Goal: Check status: Check status

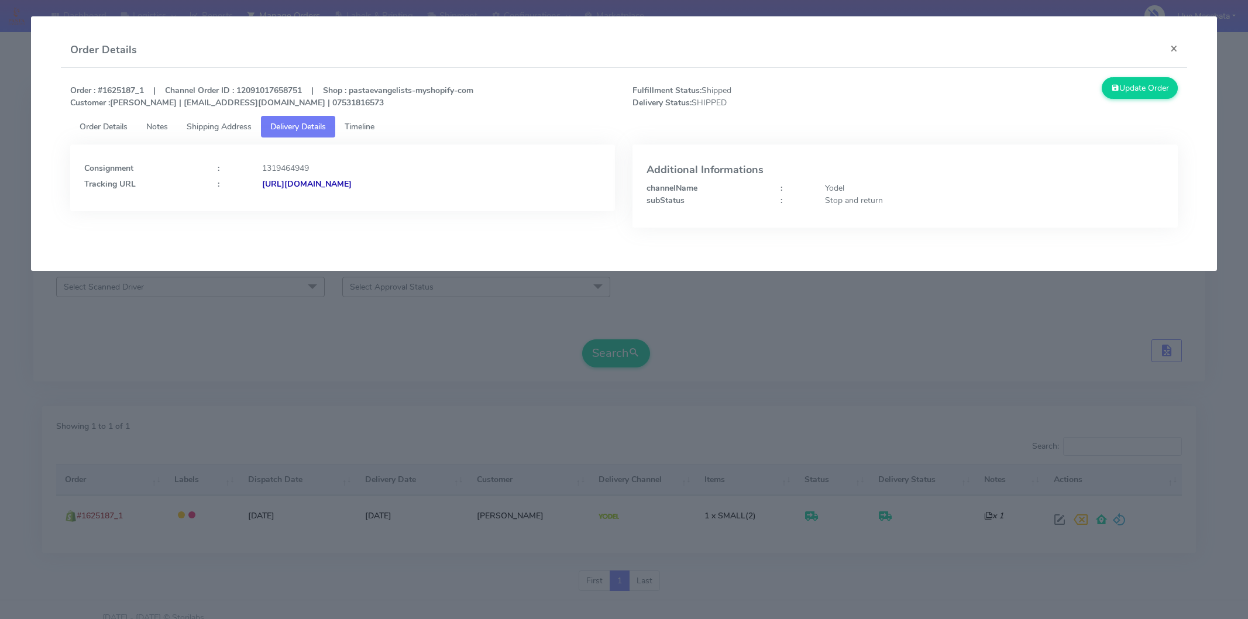
click at [1181, 43] on button "×" at bounding box center [1174, 48] width 26 height 31
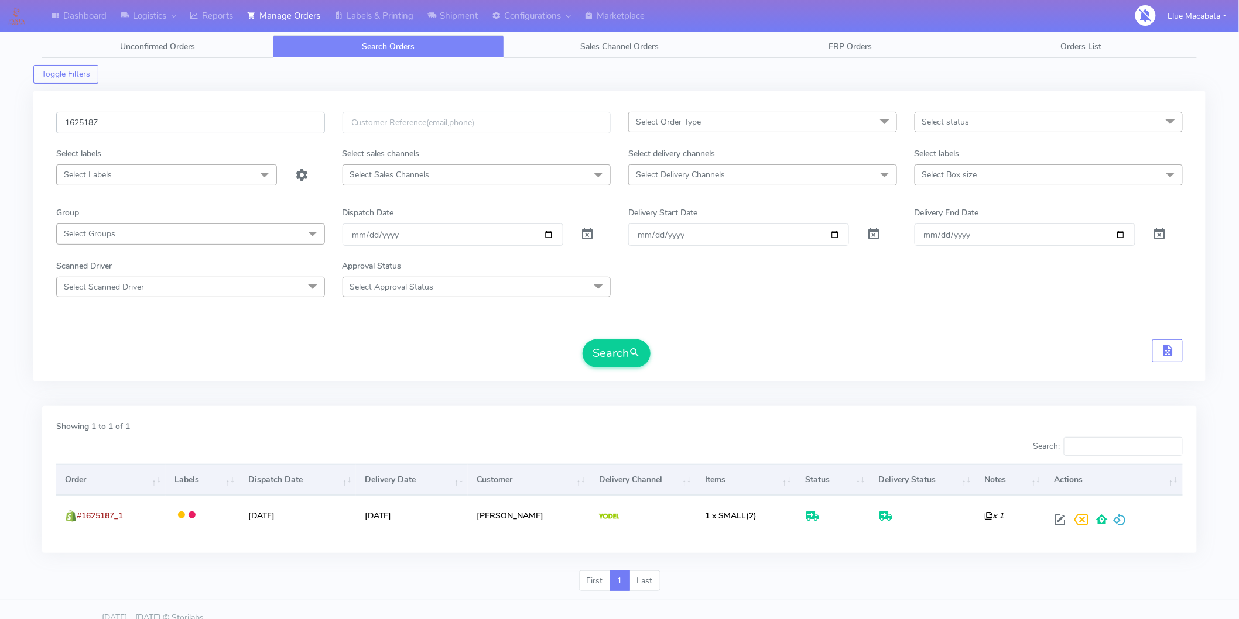
click at [141, 124] on input "1625187" at bounding box center [190, 123] width 269 height 22
paste input "803"
type input "1625803"
click at [638, 344] on button "Search" at bounding box center [616, 353] width 68 height 28
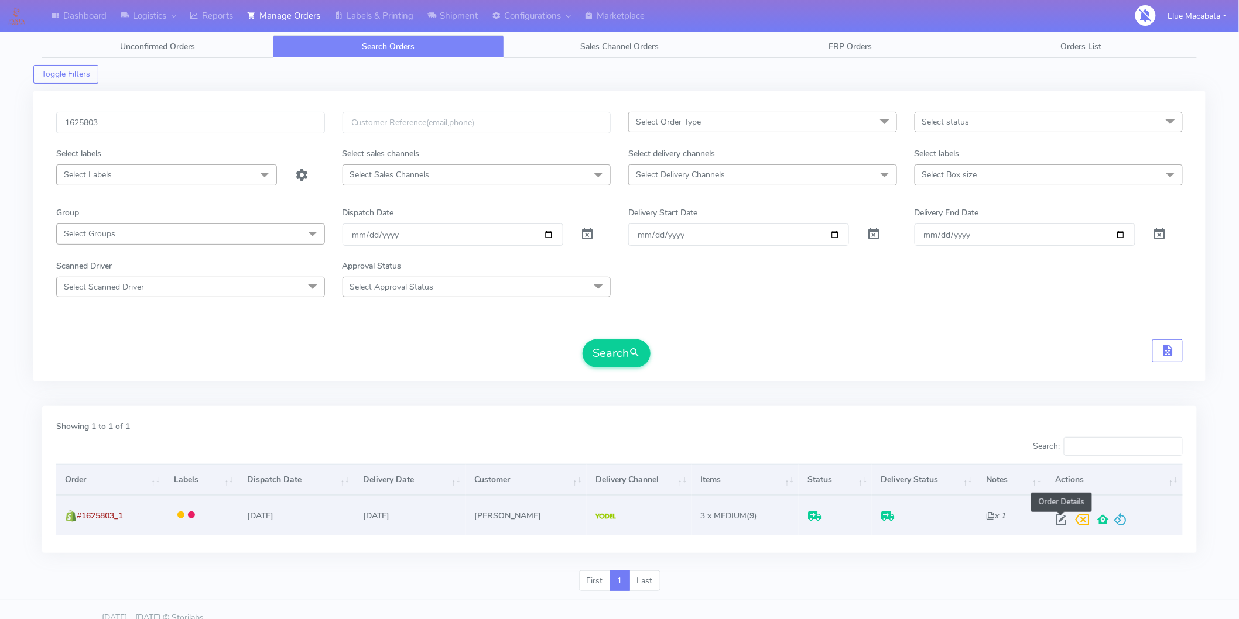
click at [1058, 519] on span at bounding box center [1060, 522] width 21 height 11
select select "5"
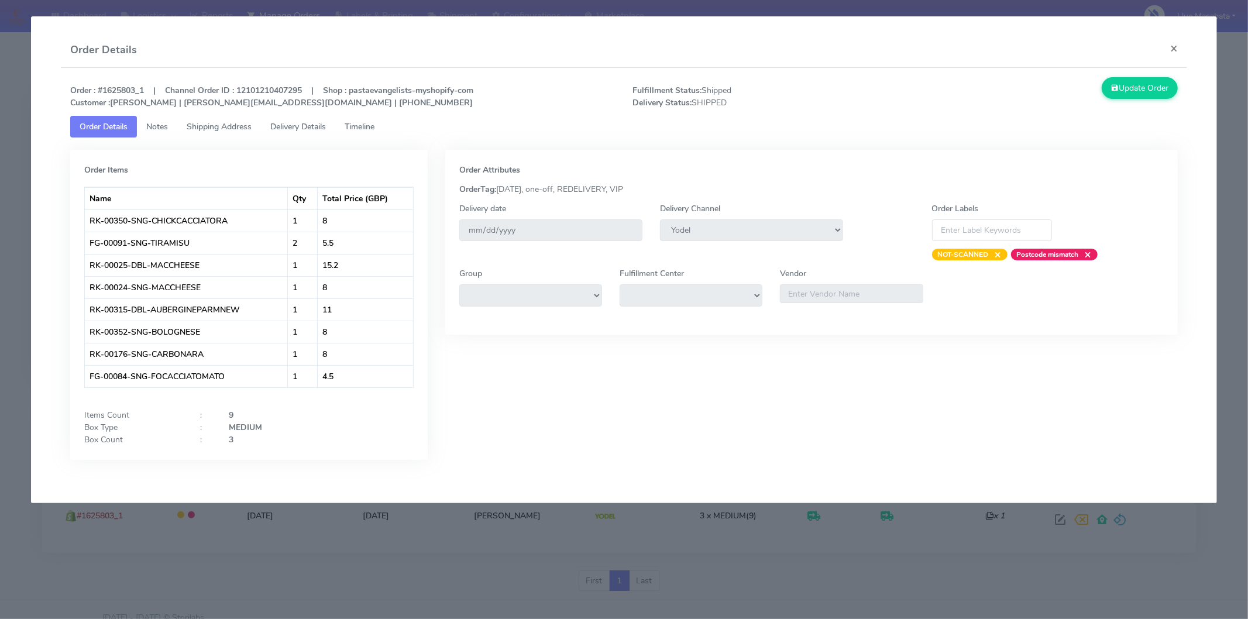
click at [372, 131] on span "Timeline" at bounding box center [360, 126] width 30 height 11
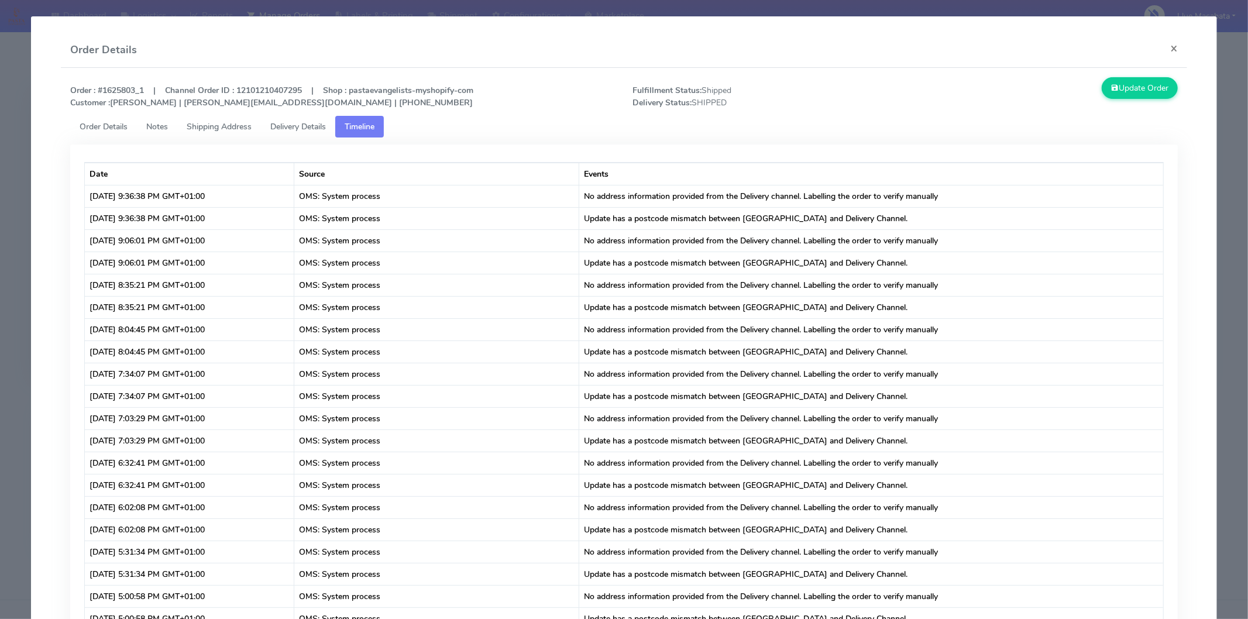
click at [306, 131] on span "Delivery Details" at bounding box center [298, 126] width 56 height 11
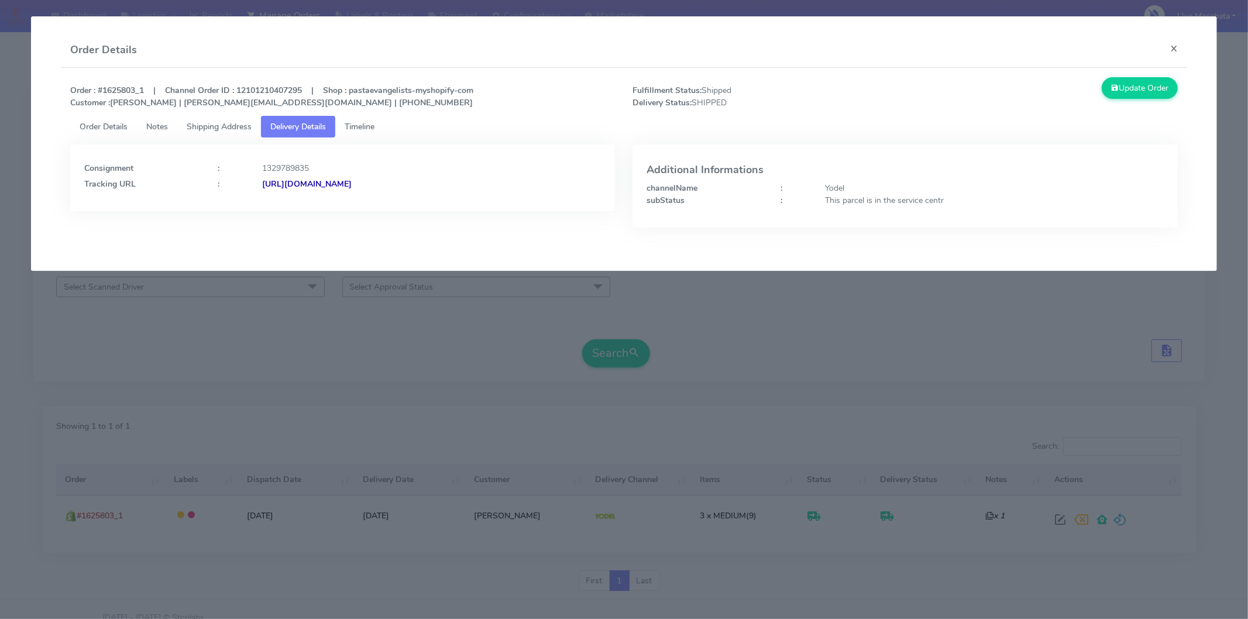
click at [352, 179] on strong "[URL][DOMAIN_NAME]" at bounding box center [307, 184] width 90 height 11
